Goal: Task Accomplishment & Management: Complete application form

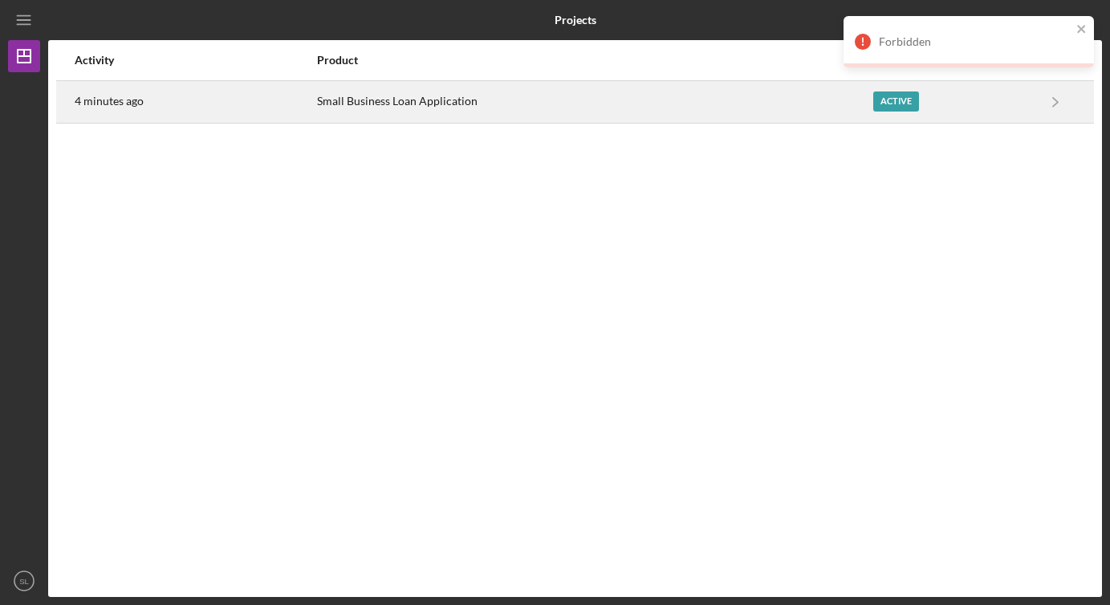
click at [890, 105] on div "Active" at bounding box center [897, 102] width 46 height 20
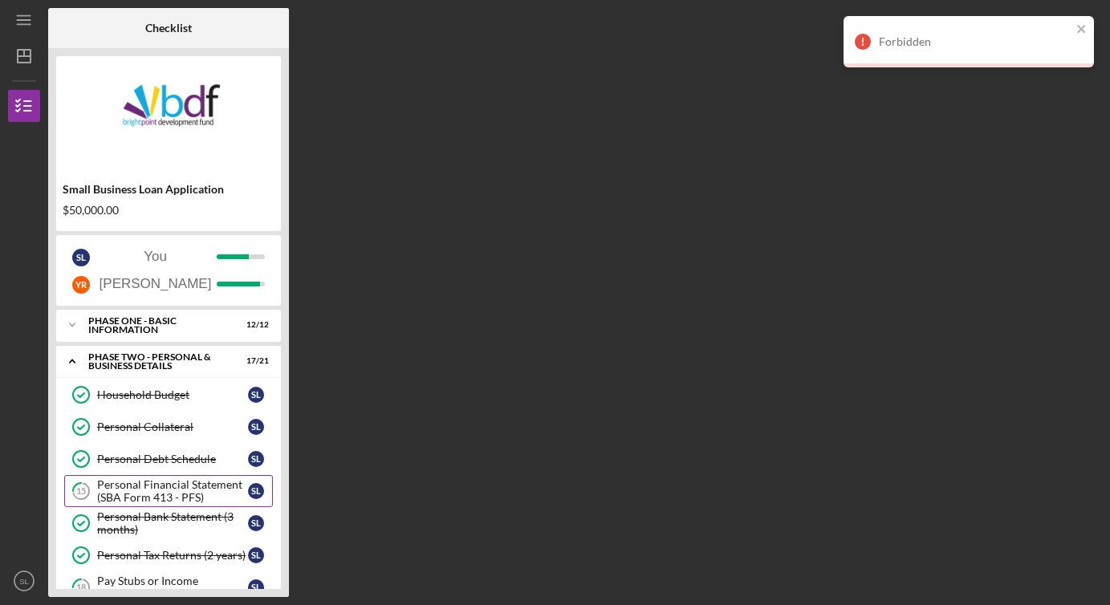
click at [172, 486] on div "Personal Financial Statement (SBA Form 413 - PFS)" at bounding box center [172, 492] width 151 height 26
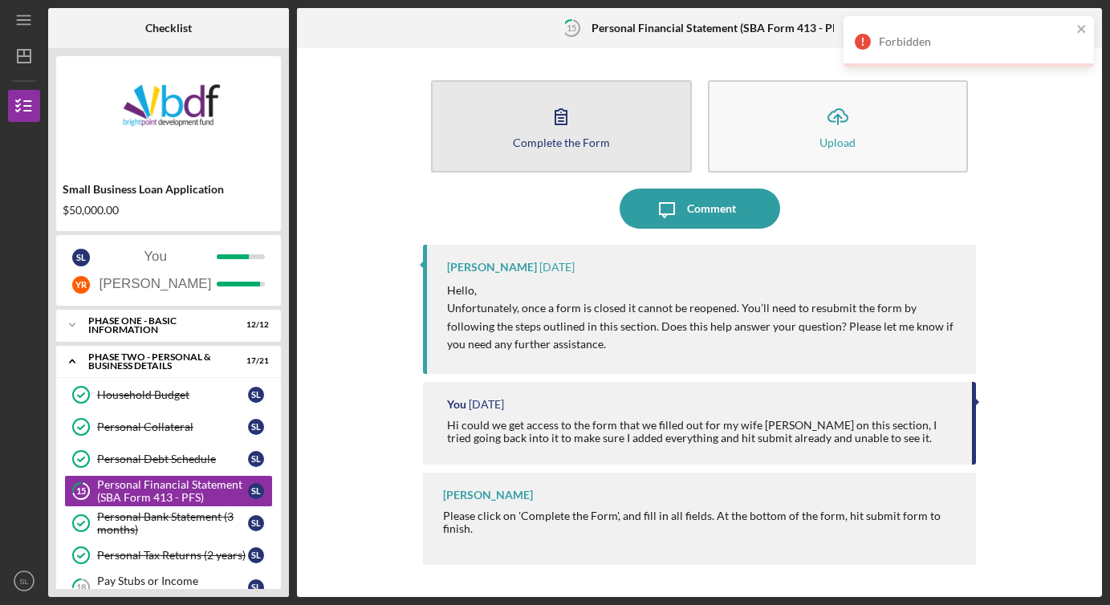
click at [512, 123] on button "Complete the Form Form" at bounding box center [561, 126] width 260 height 92
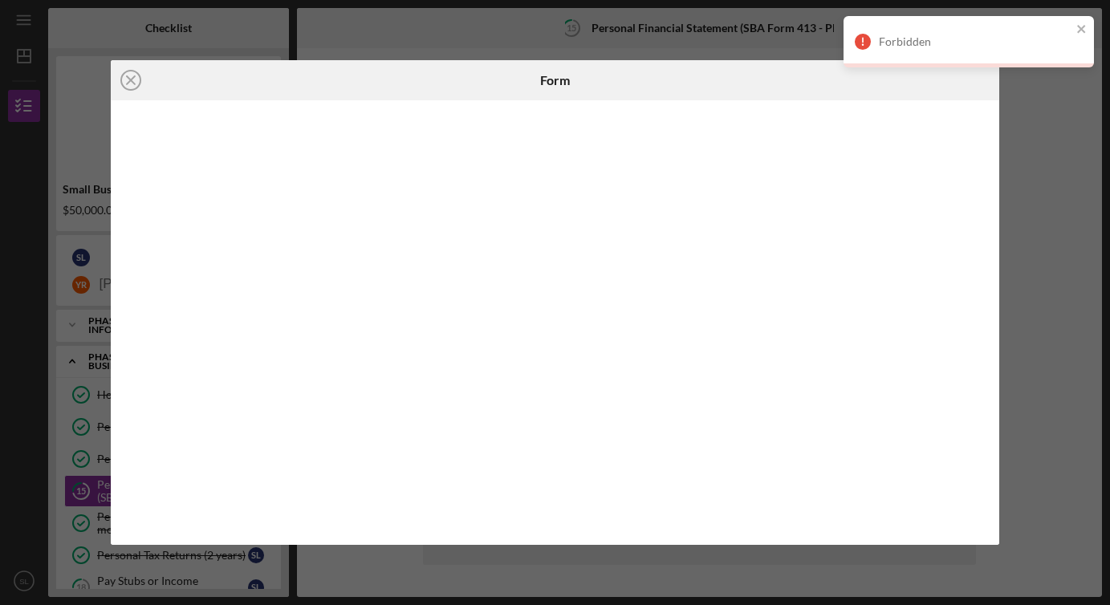
click at [1088, 29] on div "Forbidden" at bounding box center [969, 41] width 251 height 51
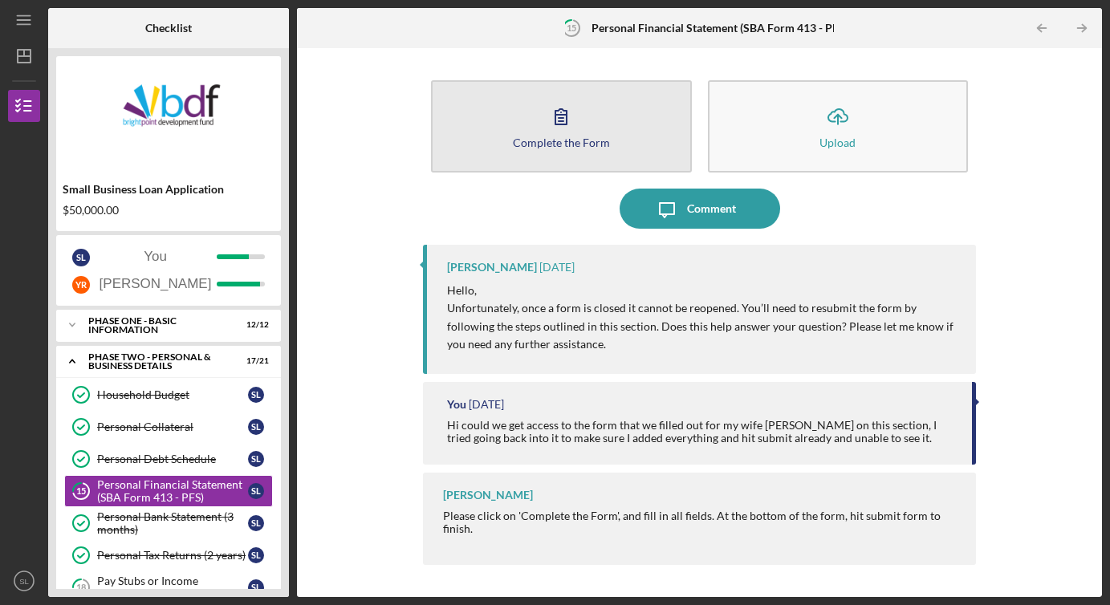
click at [522, 143] on div "Complete the Form" at bounding box center [561, 142] width 97 height 12
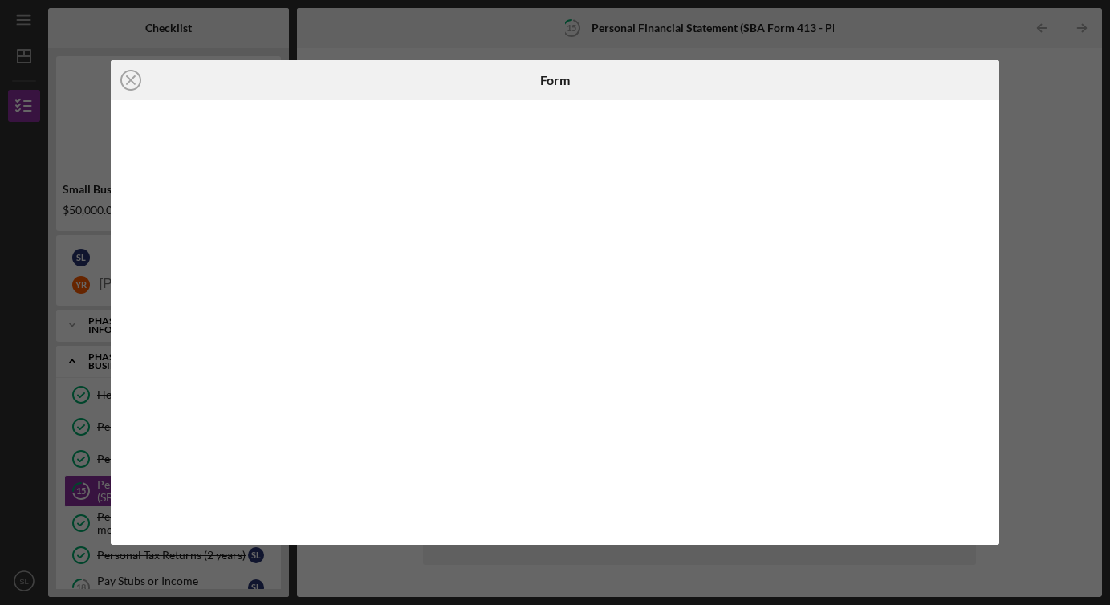
drag, startPoint x: 984, startPoint y: 310, endPoint x: 984, endPoint y: 324, distance: 14.5
click at [984, 324] on iframe at bounding box center [556, 322] width 858 height 412
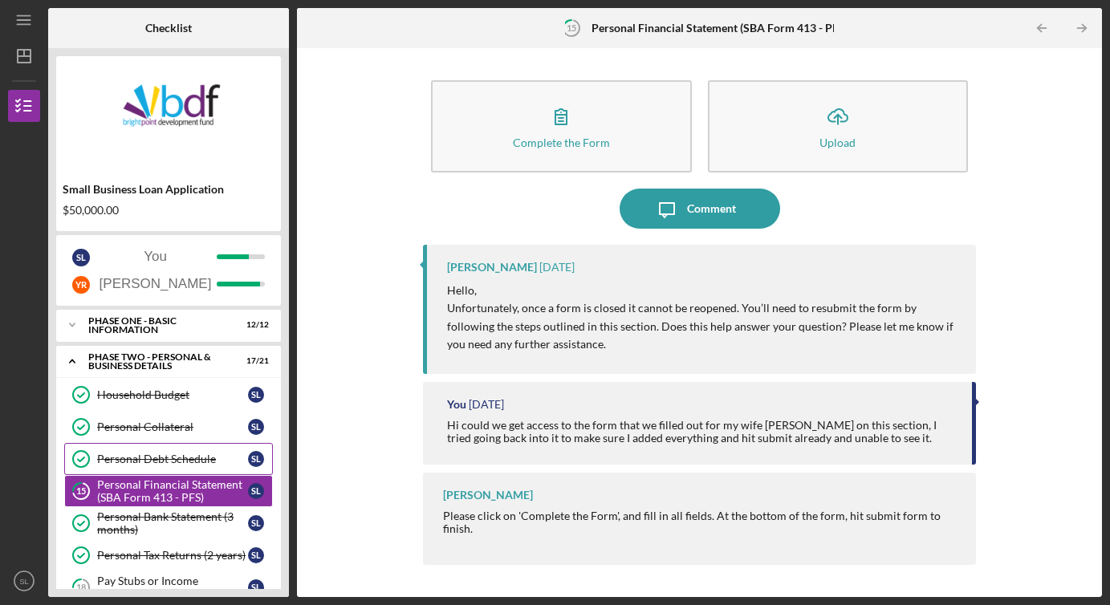
click at [198, 467] on link "Personal Debt Schedule Personal Debt Schedule S L" at bounding box center [168, 459] width 209 height 32
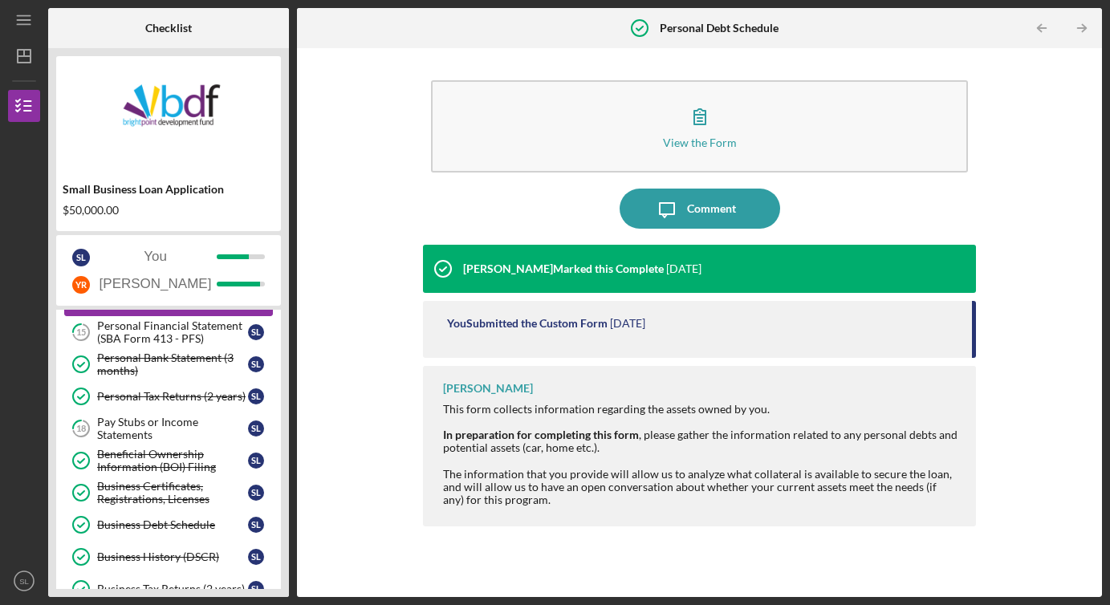
scroll to position [161, 0]
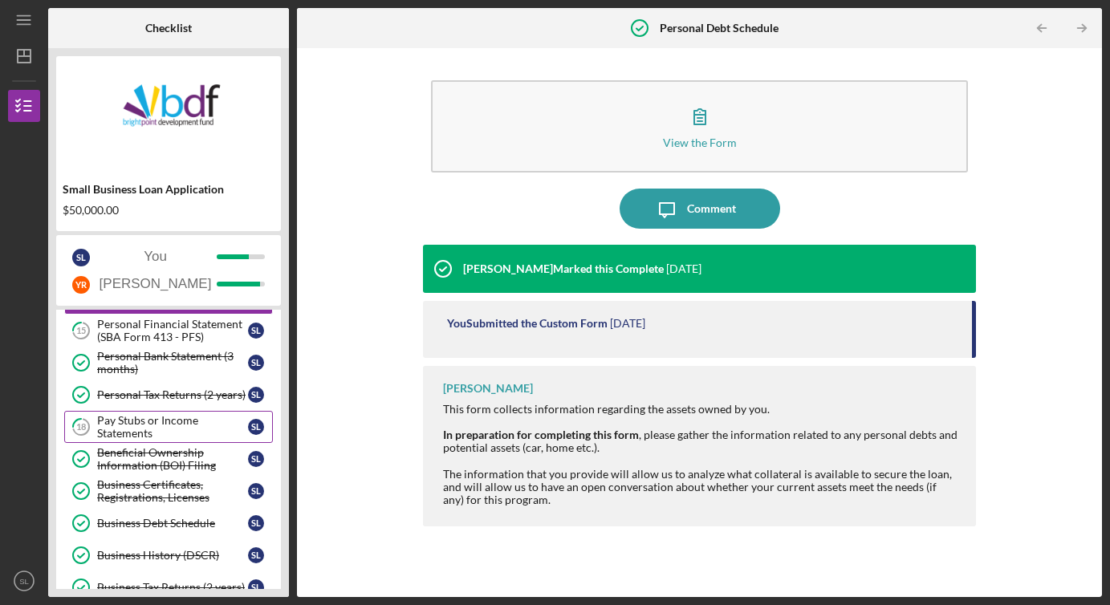
click at [179, 435] on div "Pay Stubs or Income Statements" at bounding box center [172, 427] width 151 height 26
